Goal: Navigation & Orientation: Find specific page/section

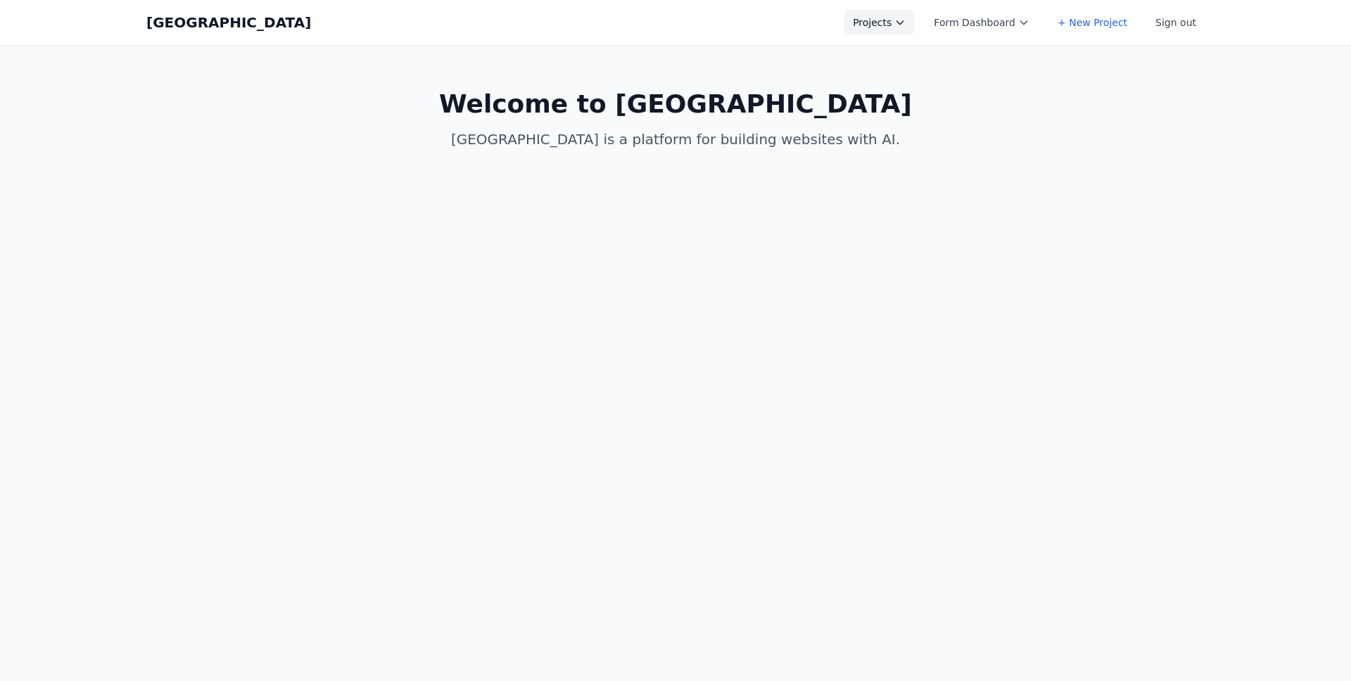
click at [896, 30] on button "Projects" at bounding box center [879, 22] width 70 height 25
click at [900, 61] on link "HW4" at bounding box center [923, 56] width 158 height 25
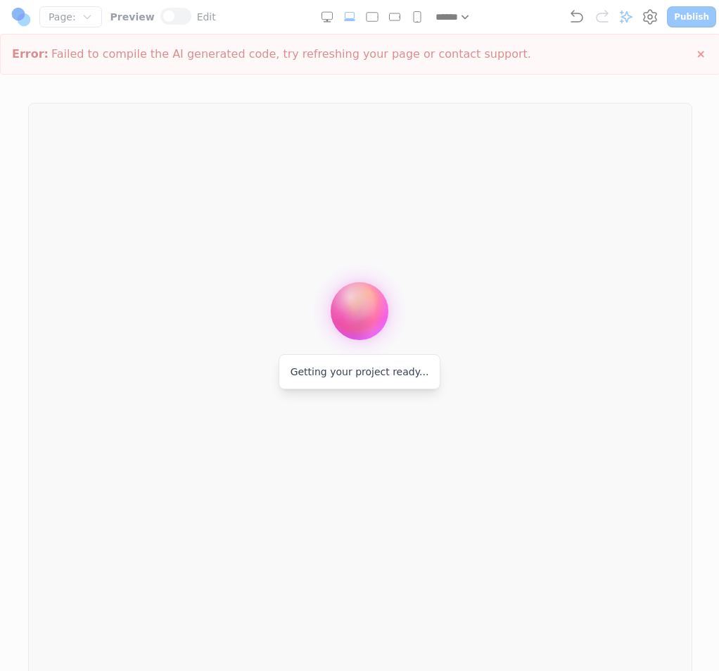
click at [698, 172] on div at bounding box center [359, 335] width 719 height 671
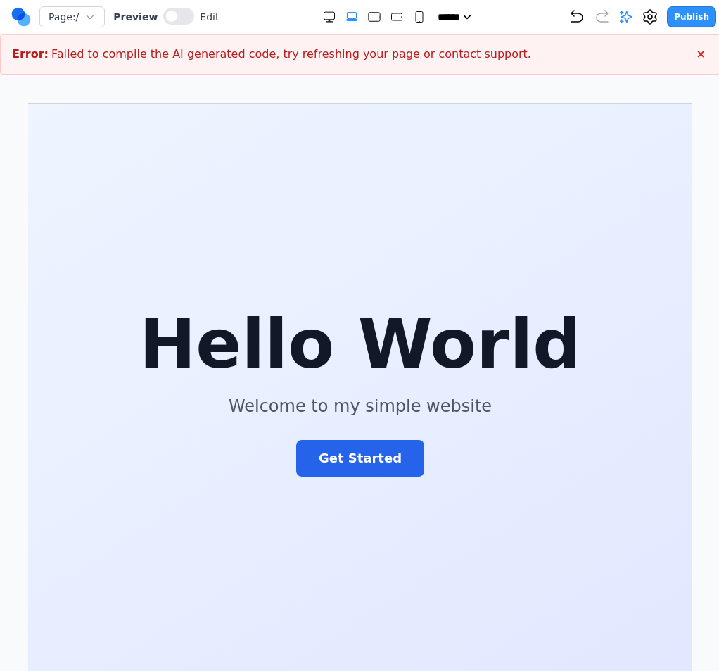
click at [214, 58] on span "Failed to compile the AI generated code, try refreshing your page or contact su…" at bounding box center [291, 54] width 480 height 17
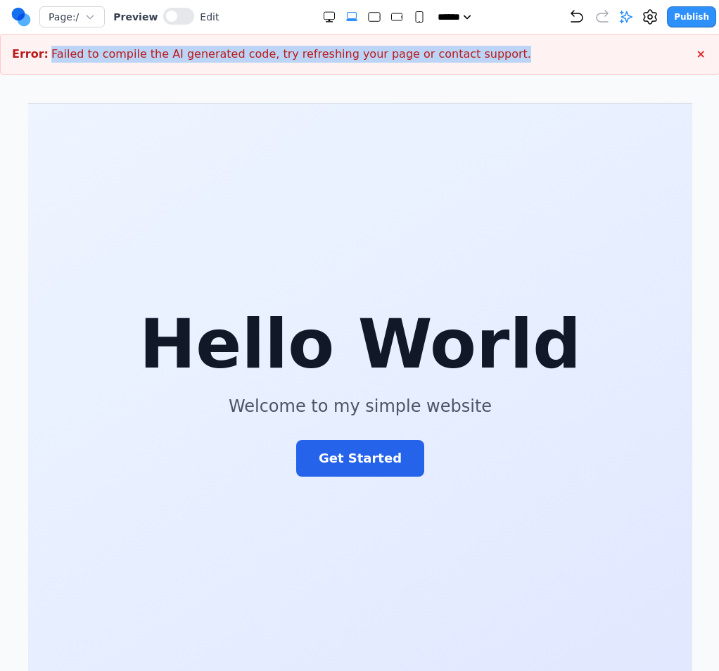
click at [214, 58] on span "Failed to compile the AI generated code, try refreshing your page or contact su…" at bounding box center [291, 54] width 480 height 17
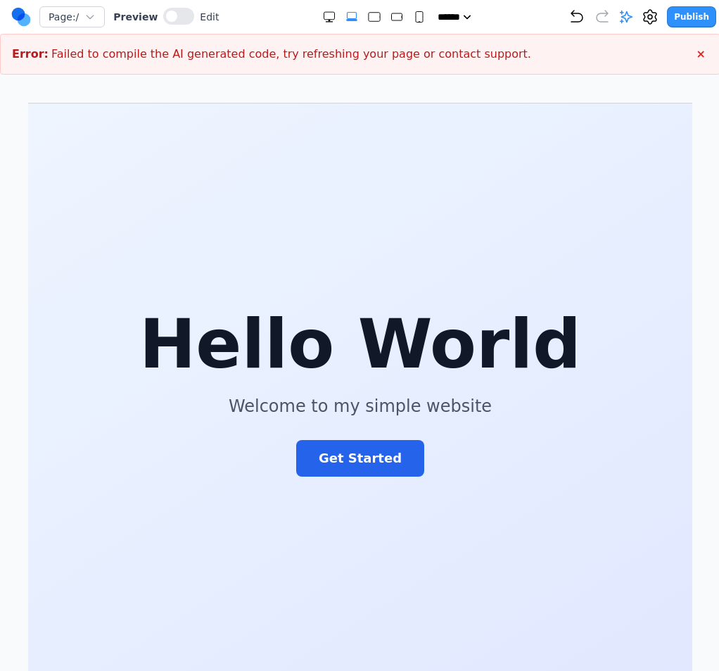
click at [386, 75] on div "Page: / Preview Edit ***** ***** ****** ****** ****** Publish Error: Failed to …" at bounding box center [360, 341] width 721 height 683
click at [676, 265] on section "Hello World Welcome to my simple website Get Started" at bounding box center [359, 392] width 906 height 579
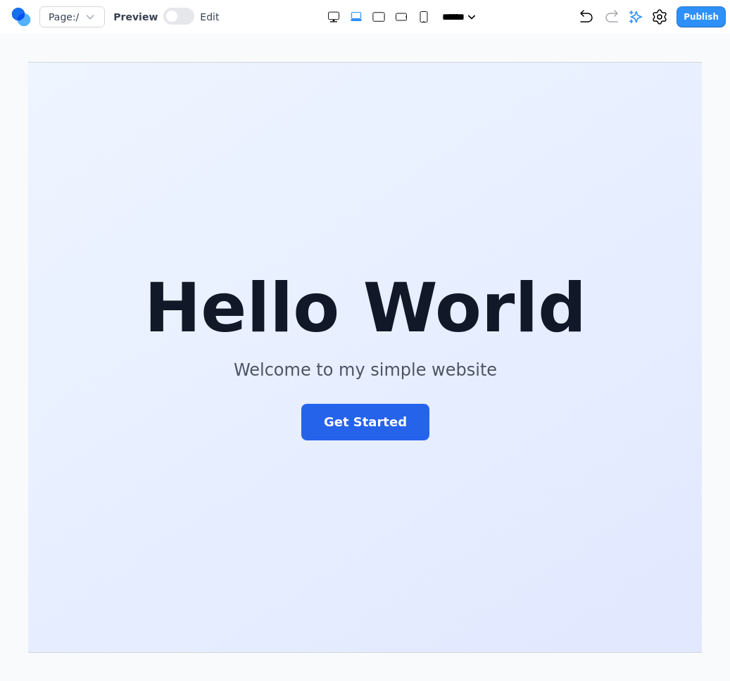
click at [460, 274] on h1 "Hello World" at bounding box center [364, 308] width 473 height 68
click at [4, 14] on nav "Page: / Preview Edit ***** ***** ****** ****** ****** Publish" at bounding box center [365, 17] width 730 height 34
click at [16, 14] on circle at bounding box center [18, 14] width 13 height 13
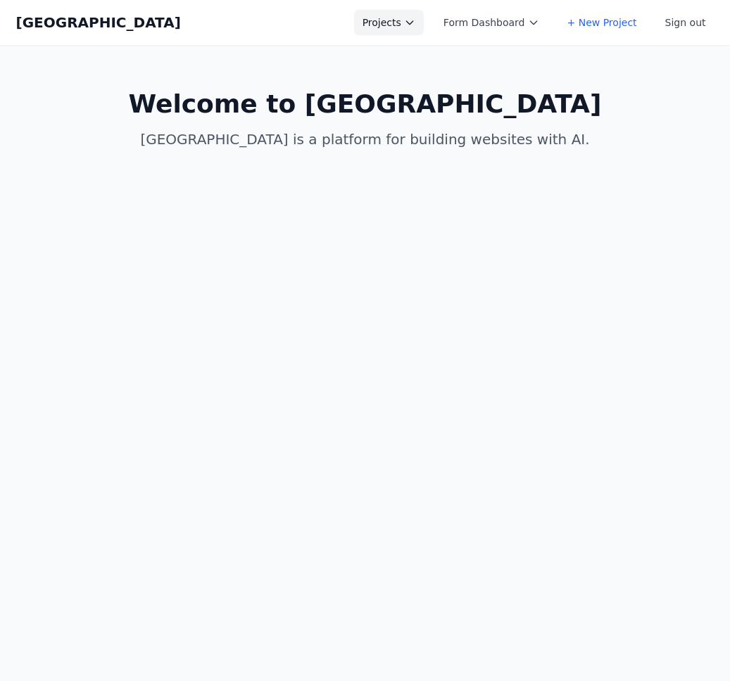
click at [412, 24] on button "Projects" at bounding box center [389, 22] width 70 height 25
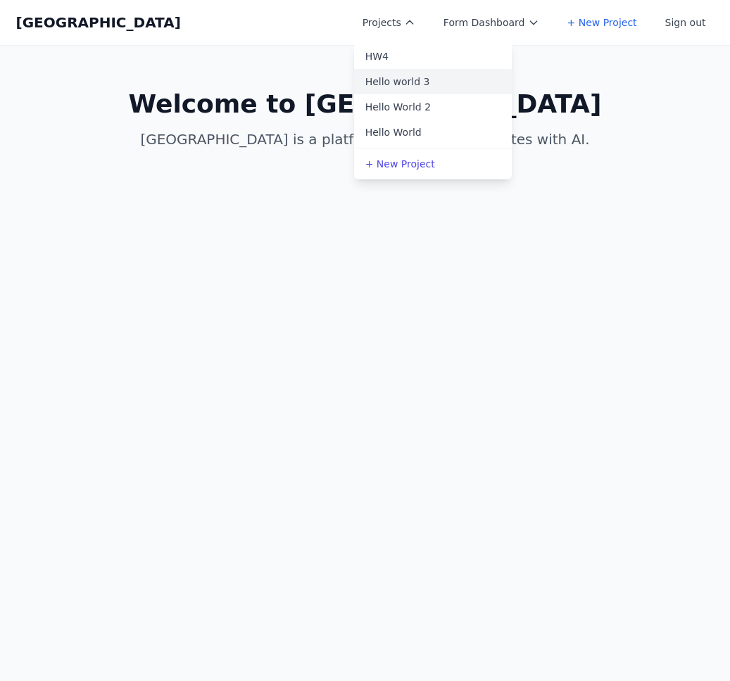
click at [417, 83] on link "Hello world 3" at bounding box center [433, 81] width 158 height 25
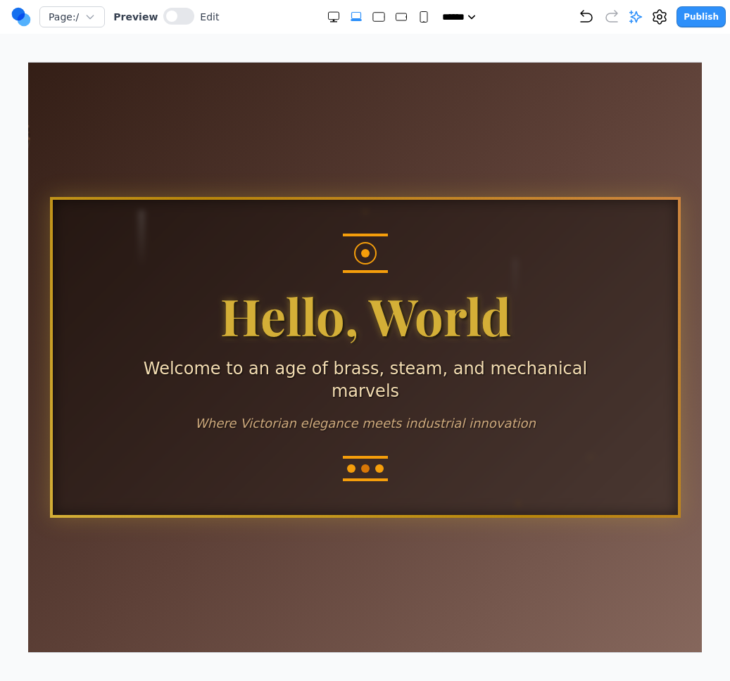
click at [208, 23] on span "Edit" at bounding box center [209, 17] width 19 height 14
click at [166, 13] on span at bounding box center [171, 16] width 11 height 11
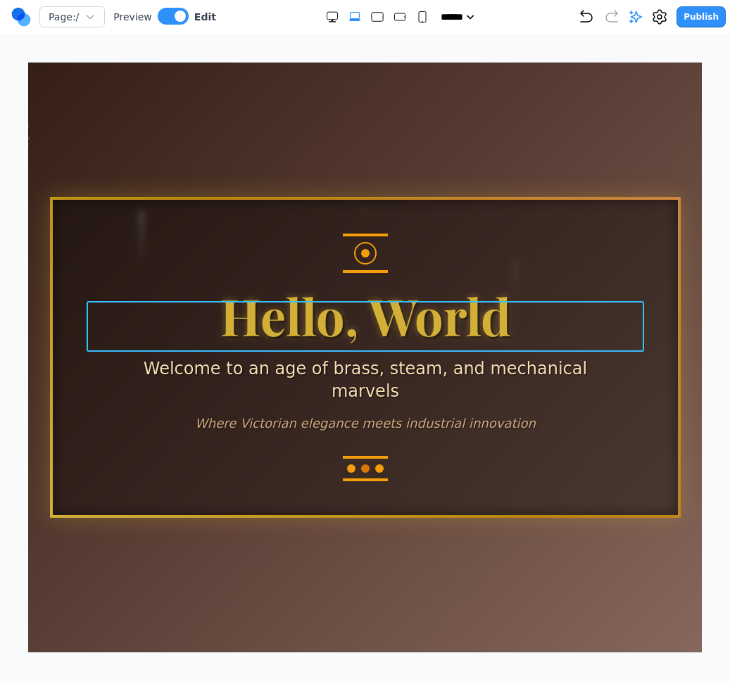
click at [447, 340] on h1 "Hello, World" at bounding box center [364, 314] width 557 height 51
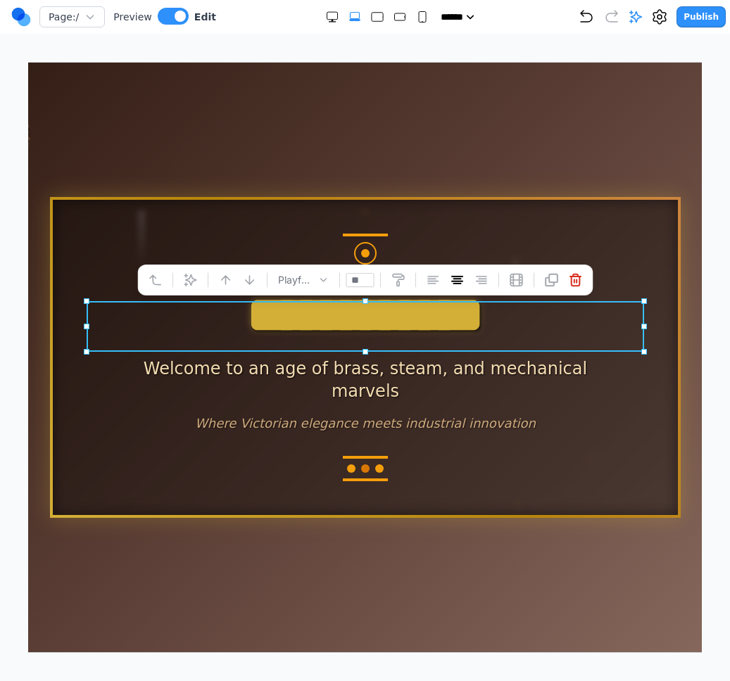
click at [509, 339] on h1 "**********" at bounding box center [364, 314] width 557 height 51
click at [659, 184] on div at bounding box center [364, 357] width 906 height 590
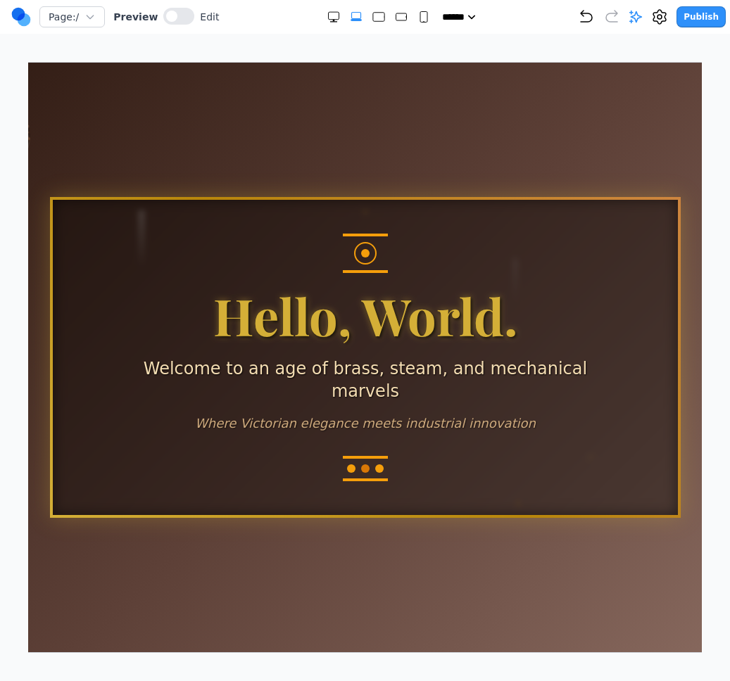
click at [15, 16] on circle at bounding box center [18, 14] width 13 height 13
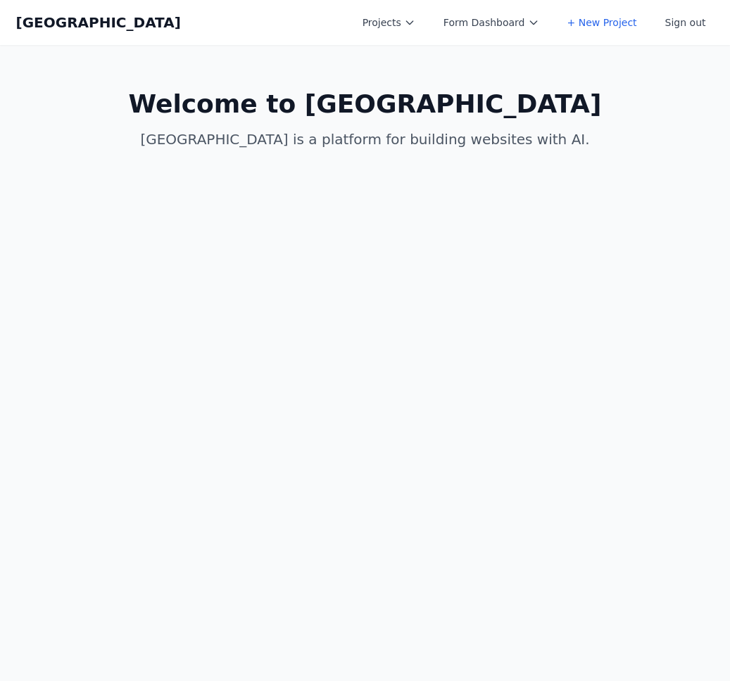
click at [421, 36] on div "Coal Creek Projects Form Dashboard + New Project Sign out Open main menu" at bounding box center [365, 22] width 698 height 45
click at [423, 30] on button "Projects" at bounding box center [389, 22] width 70 height 25
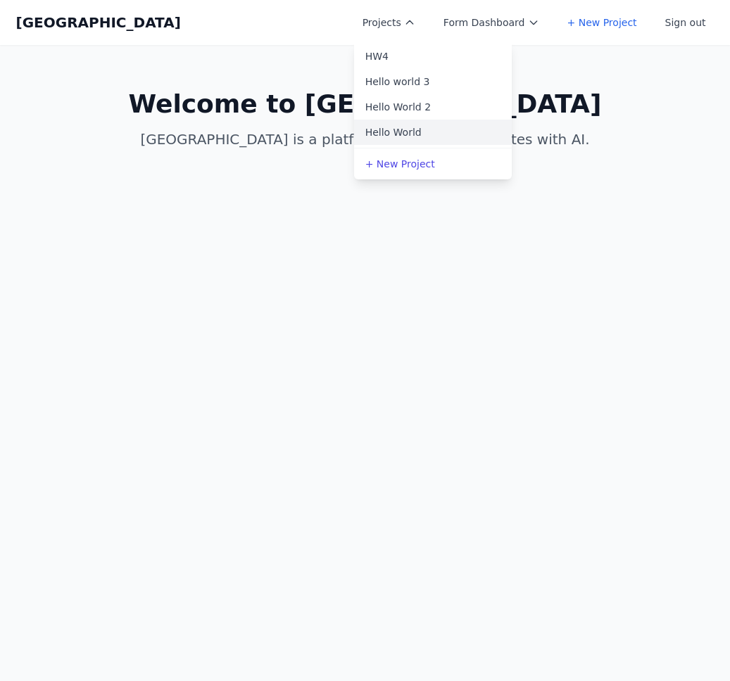
click at [431, 127] on link "Hello World" at bounding box center [433, 132] width 158 height 25
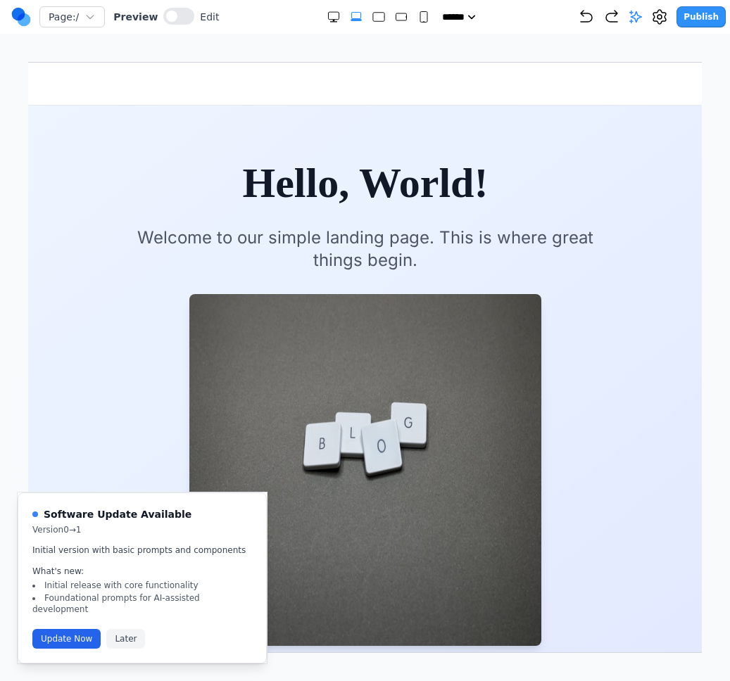
click at [570, 392] on div at bounding box center [364, 469] width 585 height 352
click at [25, 19] on circle at bounding box center [24, 19] width 13 height 13
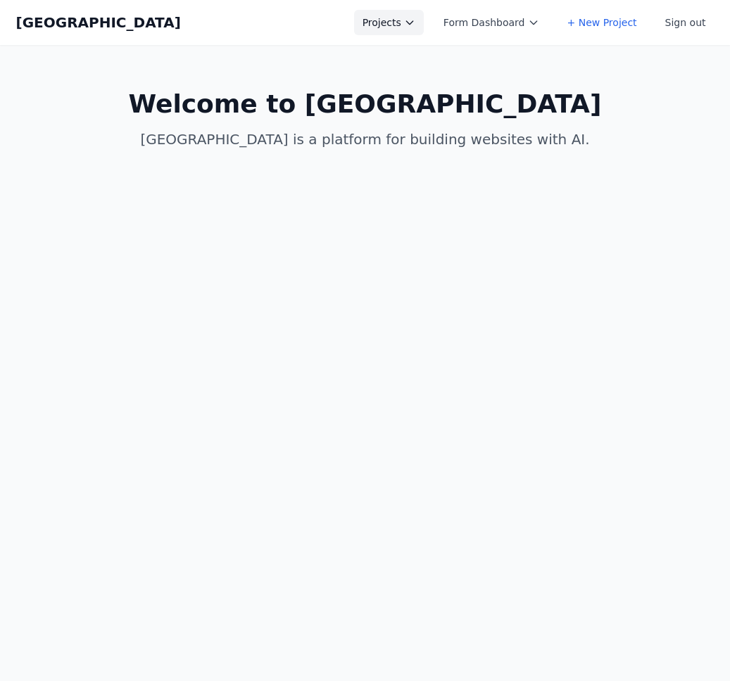
click at [381, 21] on button "Projects" at bounding box center [389, 22] width 70 height 25
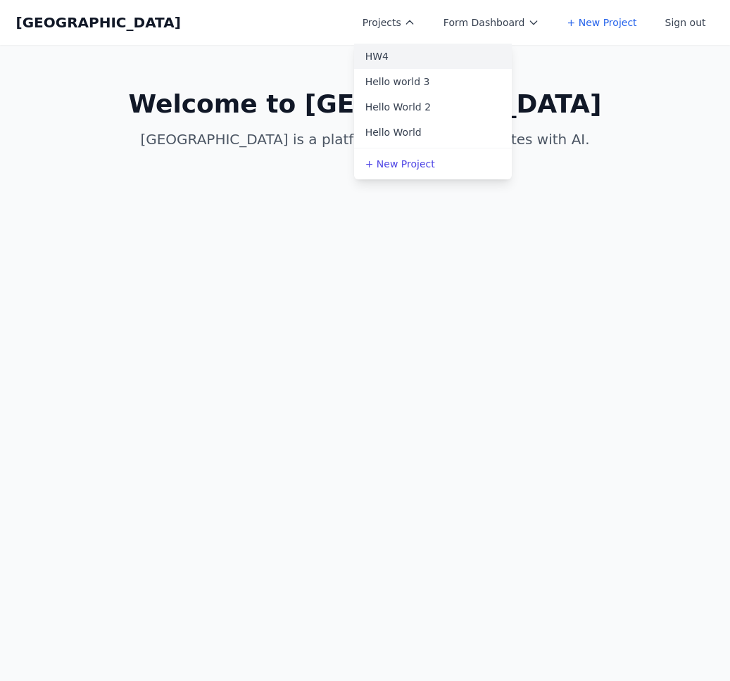
click at [407, 58] on link "HW4" at bounding box center [433, 56] width 158 height 25
click at [419, 79] on link "Hello world 3" at bounding box center [433, 81] width 158 height 25
click at [467, 75] on link "Hello world 3" at bounding box center [433, 81] width 158 height 25
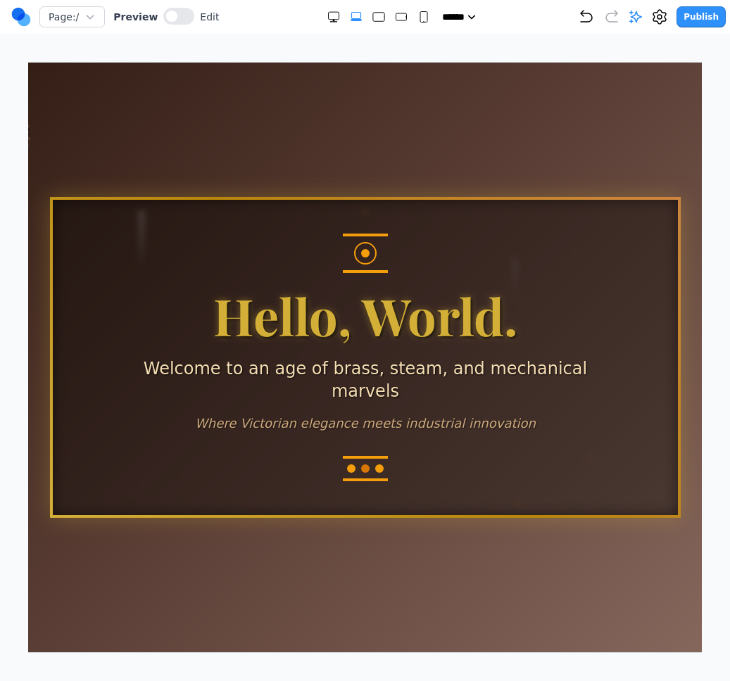
click at [23, 17] on circle at bounding box center [24, 19] width 13 height 13
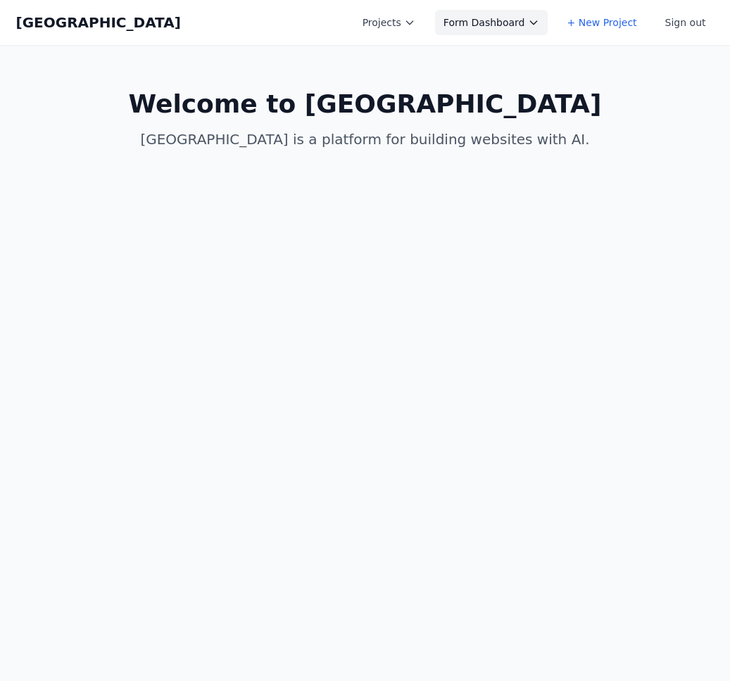
click at [495, 27] on button "Form Dashboard" at bounding box center [491, 22] width 113 height 25
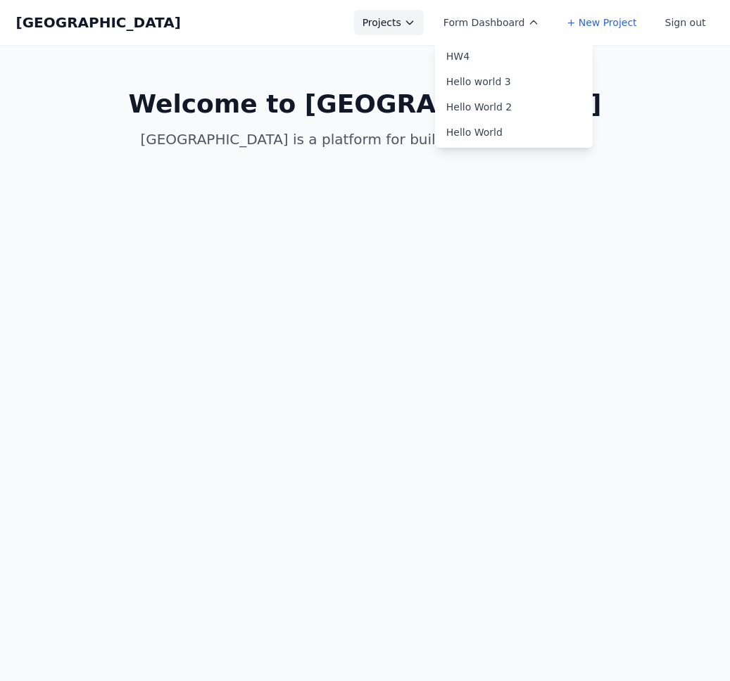
click at [424, 30] on button "Projects" at bounding box center [389, 22] width 70 height 25
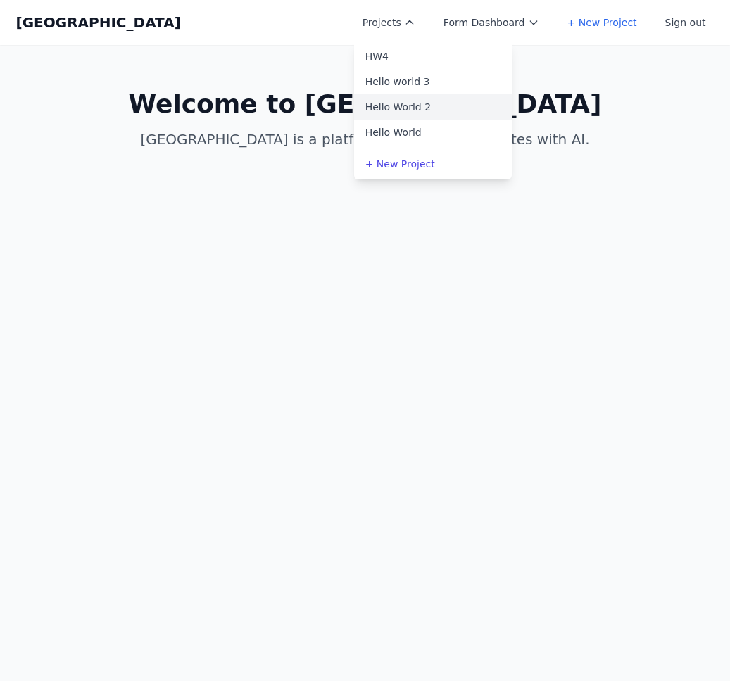
click at [453, 113] on link "Hello World 2" at bounding box center [433, 106] width 158 height 25
